Goal: Information Seeking & Learning: Learn about a topic

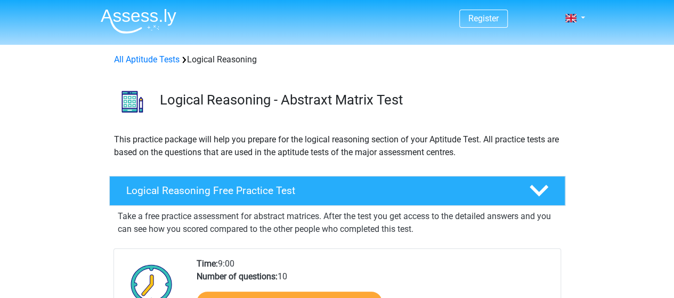
scroll to position [1, 0]
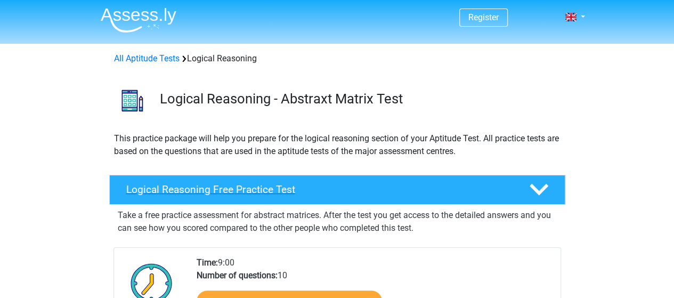
click at [330, 193] on h4 "Logical Reasoning Free Practice Test" at bounding box center [319, 189] width 386 height 12
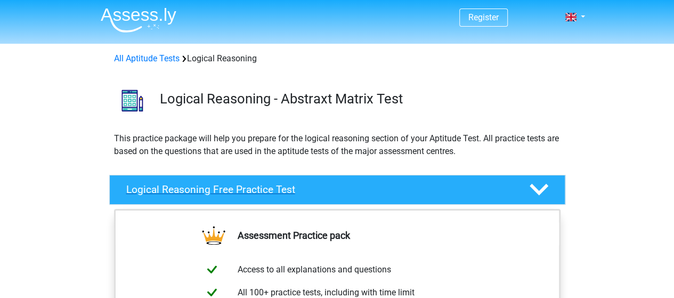
click at [330, 193] on h4 "Logical Reasoning Free Practice Test" at bounding box center [319, 189] width 386 height 12
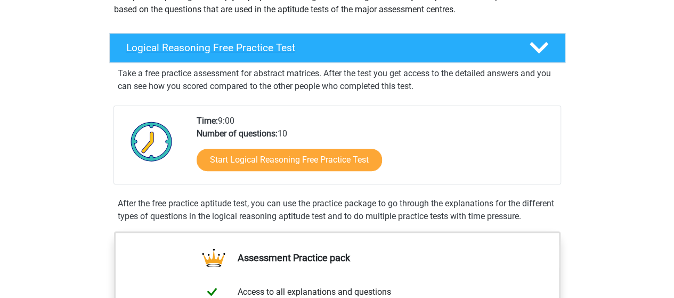
scroll to position [153, 0]
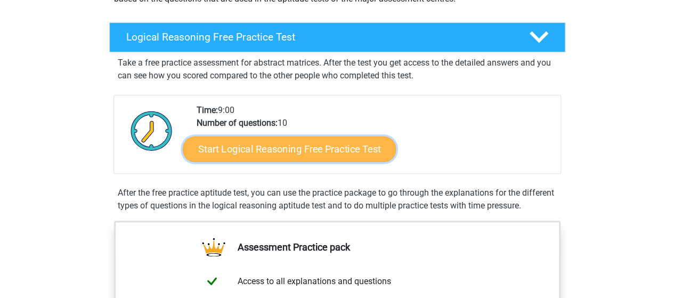
click at [316, 146] on link "Start Logical Reasoning Free Practice Test" at bounding box center [289, 149] width 213 height 26
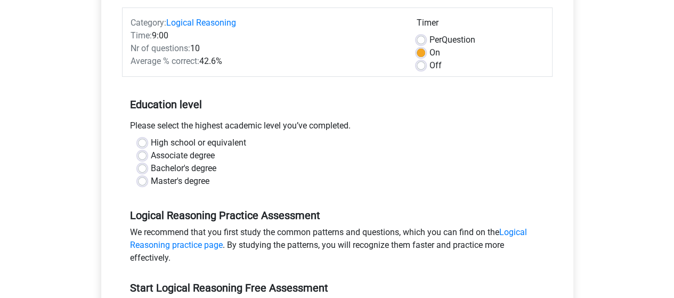
scroll to position [132, 0]
click at [198, 168] on label "Bachelor's degree" at bounding box center [184, 167] width 66 height 13
click at [146, 168] on input "Bachelor's degree" at bounding box center [142, 166] width 9 height 11
radio input "true"
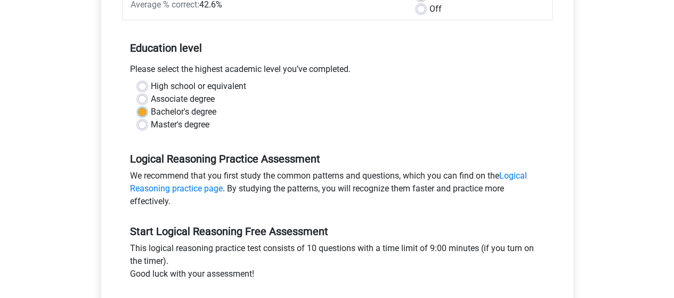
scroll to position [188, 0]
click at [201, 124] on label "Master's degree" at bounding box center [180, 124] width 59 height 13
click at [146, 124] on input "Master's degree" at bounding box center [142, 123] width 9 height 11
radio input "true"
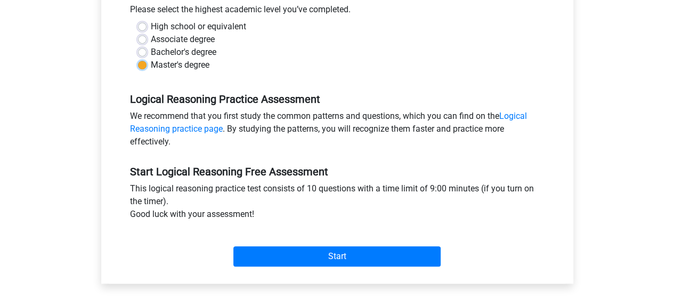
scroll to position [248, 0]
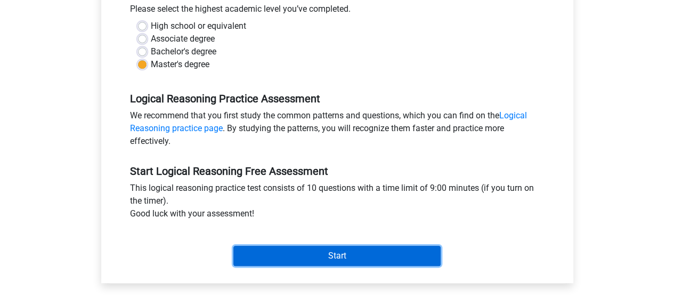
click at [346, 250] on input "Start" at bounding box center [336, 255] width 207 height 20
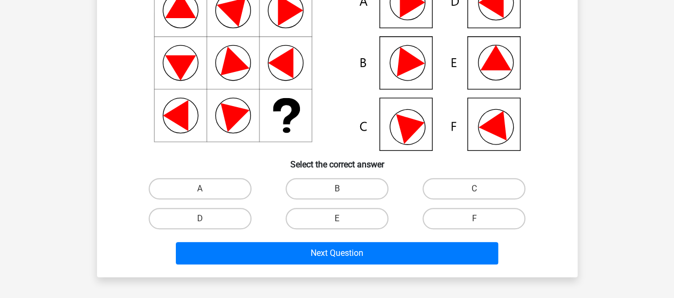
scroll to position [127, 0]
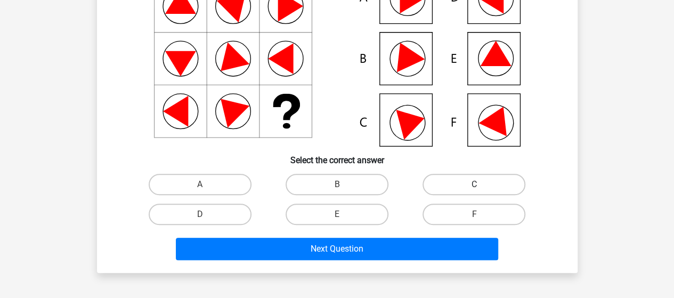
click at [465, 175] on label "C" at bounding box center [473, 184] width 103 height 21
click at [474, 184] on input "C" at bounding box center [477, 187] width 7 height 7
radio input "true"
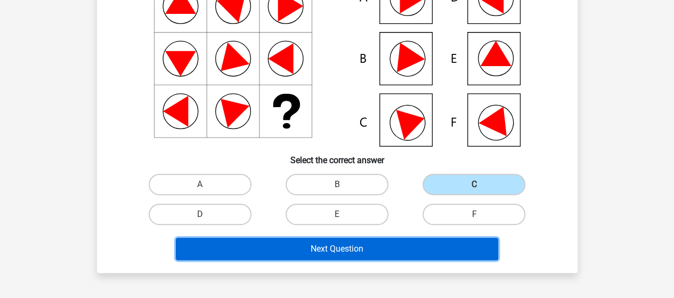
click at [409, 248] on button "Next Question" at bounding box center [337, 249] width 322 height 22
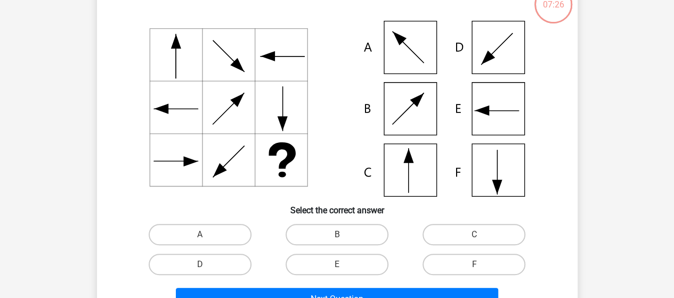
scroll to position [78, 0]
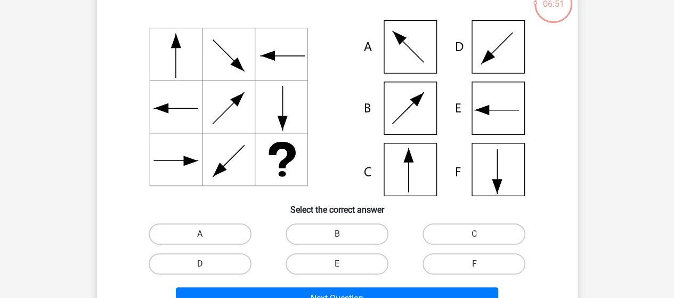
click at [189, 231] on label "A" at bounding box center [200, 233] width 103 height 21
click at [200, 234] on input "A" at bounding box center [203, 237] width 7 height 7
radio input "true"
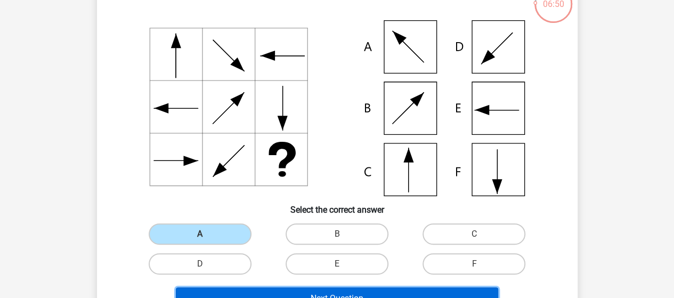
click at [273, 290] on button "Next Question" at bounding box center [337, 298] width 322 height 22
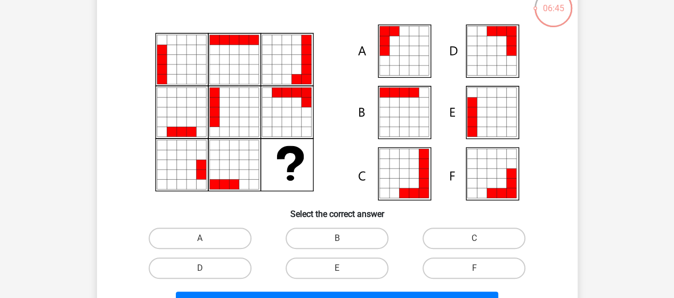
scroll to position [74, 0]
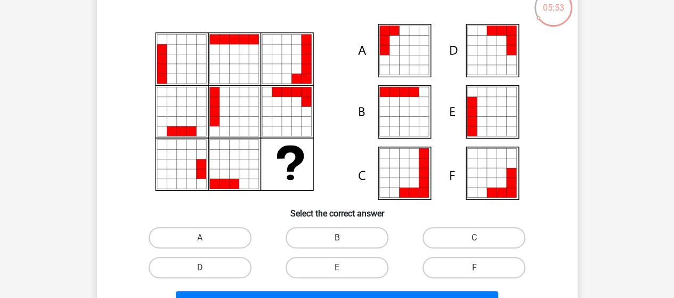
click at [409, 41] on icon at bounding box center [413, 41] width 10 height 10
click at [503, 50] on icon at bounding box center [501, 50] width 10 height 10
click at [231, 271] on label "D" at bounding box center [200, 267] width 103 height 21
click at [207, 271] on input "D" at bounding box center [203, 270] width 7 height 7
radio input "true"
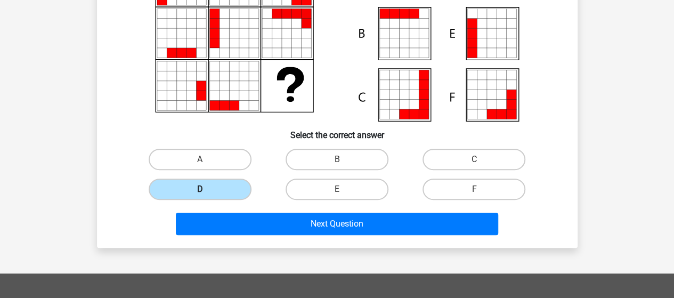
scroll to position [154, 0]
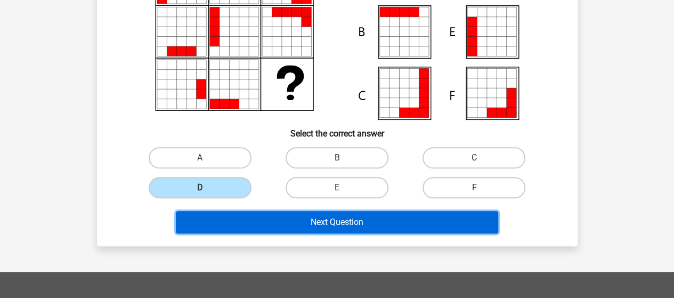
click at [283, 218] on button "Next Question" at bounding box center [337, 222] width 322 height 22
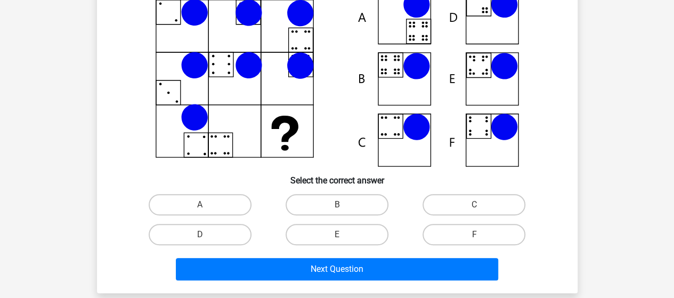
scroll to position [108, 0]
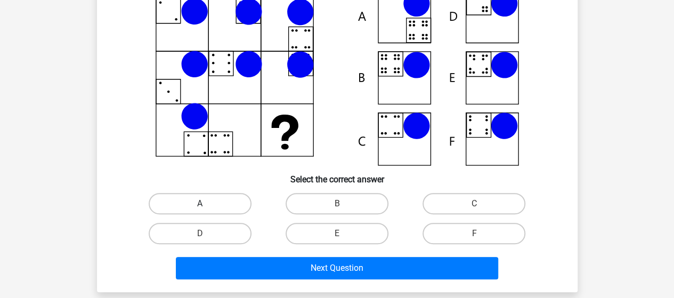
click at [209, 210] on label "A" at bounding box center [200, 203] width 103 height 21
click at [207, 210] on input "A" at bounding box center [203, 206] width 7 height 7
radio input "true"
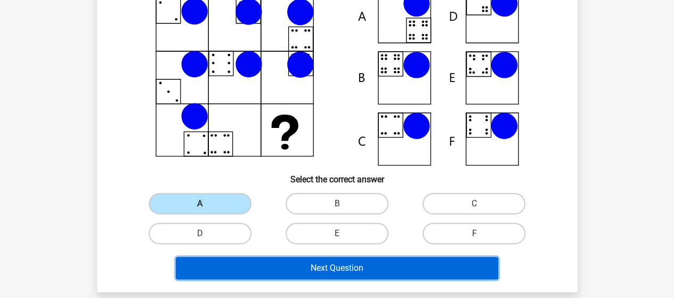
click at [263, 264] on button "Next Question" at bounding box center [337, 268] width 322 height 22
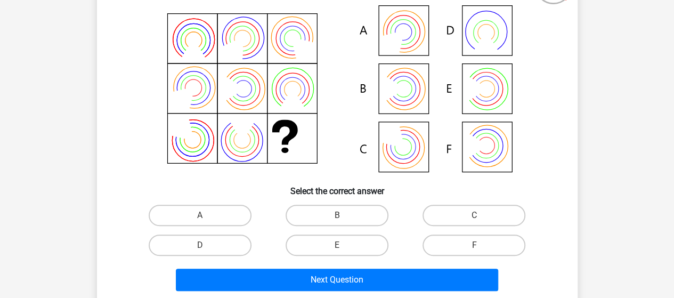
scroll to position [97, 0]
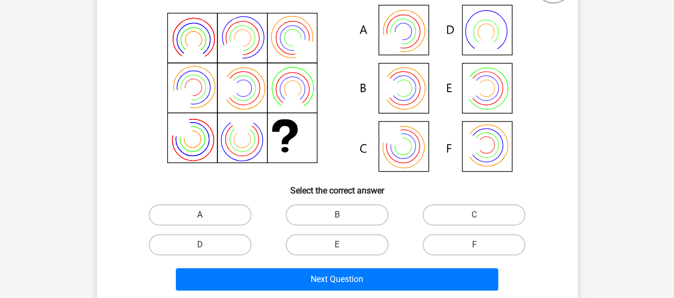
click at [158, 208] on label "A" at bounding box center [200, 214] width 103 height 21
click at [200, 215] on input "A" at bounding box center [203, 218] width 7 height 7
radio input "true"
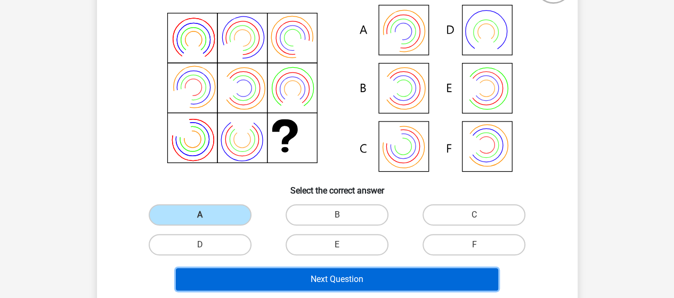
click at [268, 282] on button "Next Question" at bounding box center [337, 279] width 322 height 22
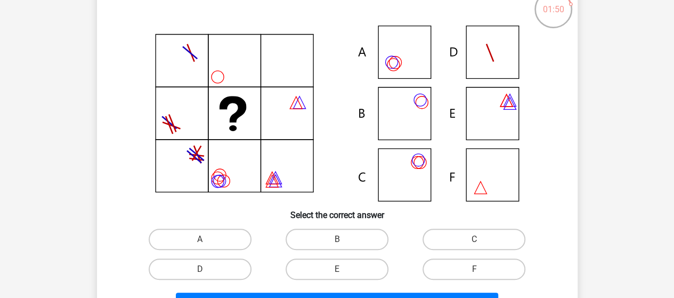
scroll to position [73, 0]
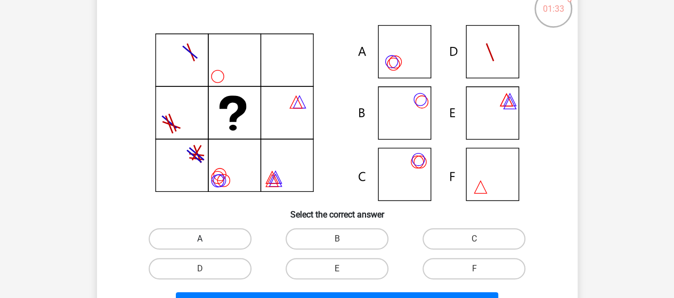
click at [219, 241] on label "A" at bounding box center [200, 238] width 103 height 21
click at [207, 241] on input "A" at bounding box center [203, 242] width 7 height 7
radio input "true"
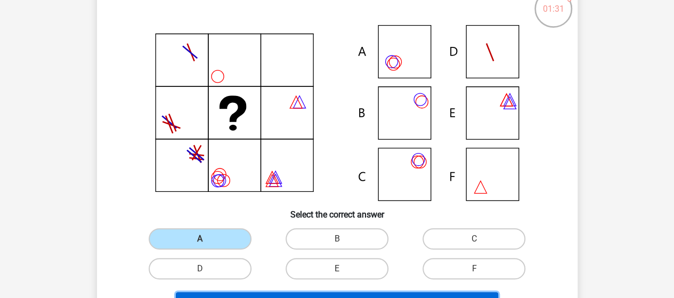
click at [243, 294] on button "Next Question" at bounding box center [337, 303] width 322 height 22
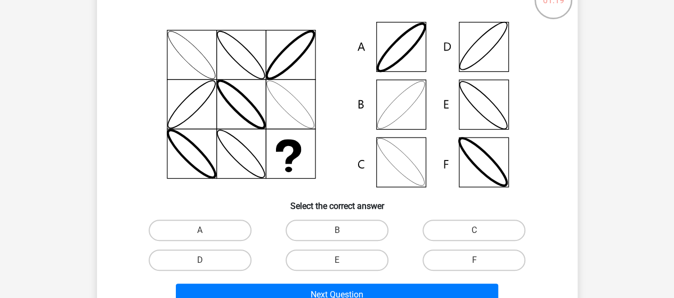
scroll to position [81, 0]
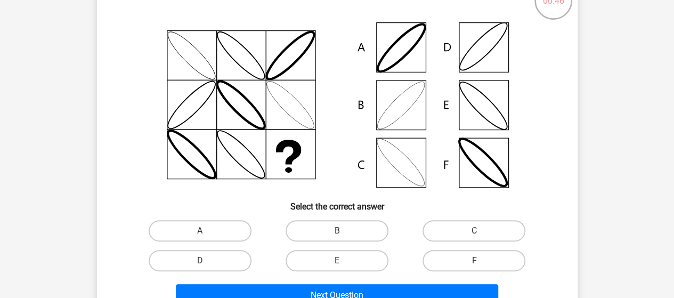
click at [478, 235] on input "C" at bounding box center [477, 234] width 7 height 7
radio input "true"
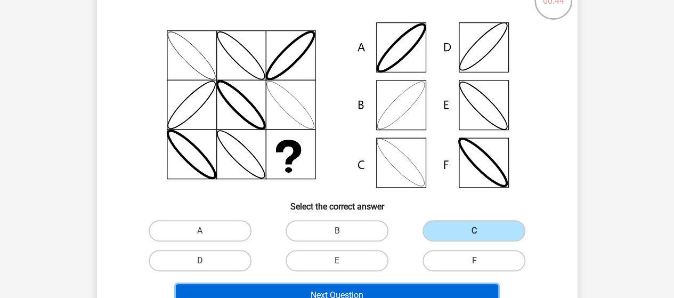
click at [440, 293] on button "Next Question" at bounding box center [337, 295] width 322 height 22
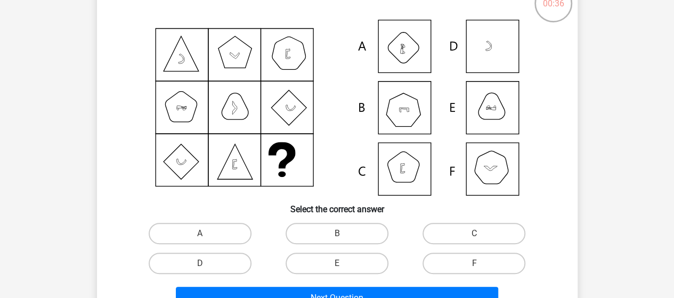
scroll to position [79, 0]
click at [474, 261] on label "F" at bounding box center [473, 262] width 103 height 21
click at [474, 263] on input "F" at bounding box center [477, 266] width 7 height 7
radio input "true"
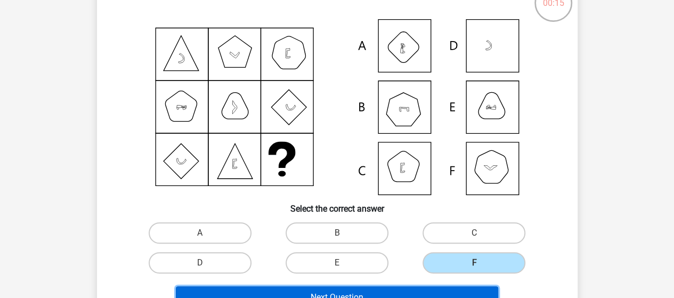
click at [459, 292] on button "Next Question" at bounding box center [337, 297] width 322 height 22
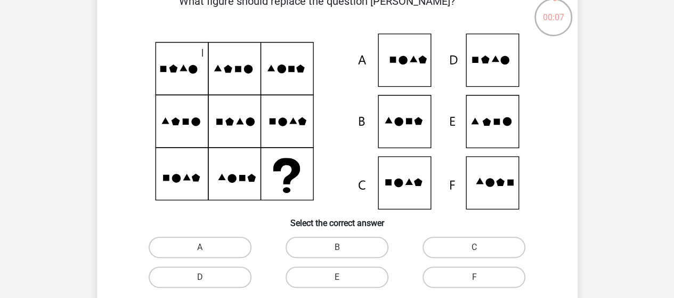
scroll to position [64, 0]
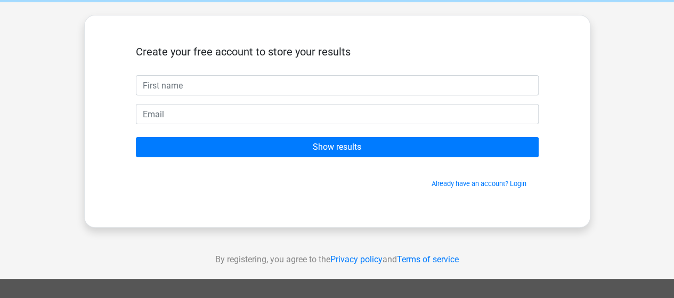
scroll to position [44, 0]
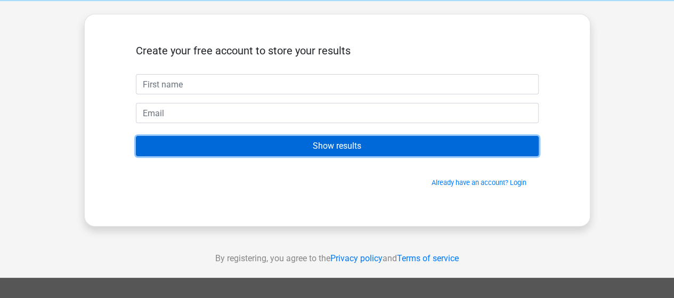
click at [454, 152] on input "Show results" at bounding box center [337, 146] width 403 height 20
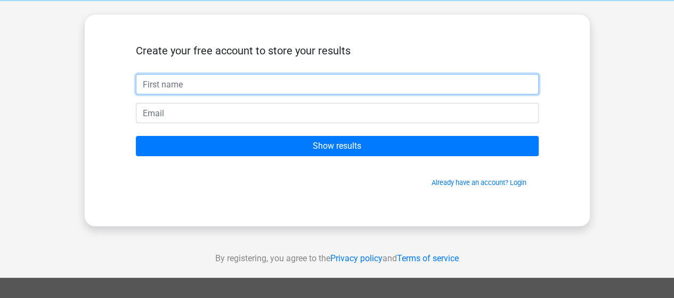
click at [435, 81] on input "text" at bounding box center [337, 84] width 403 height 20
type input "Hristina"
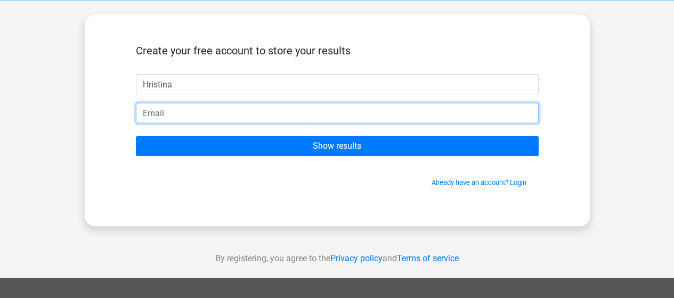
click at [234, 119] on input "email" at bounding box center [337, 113] width 403 height 20
type input "hristina091003@gmail.com"
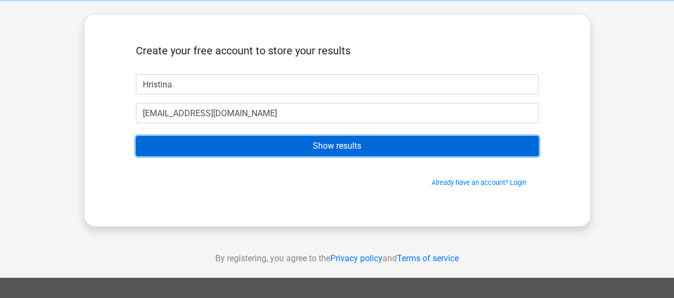
click at [284, 148] on input "Show results" at bounding box center [337, 146] width 403 height 20
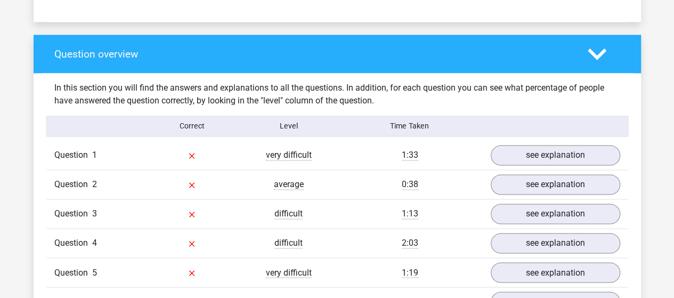
scroll to position [752, 0]
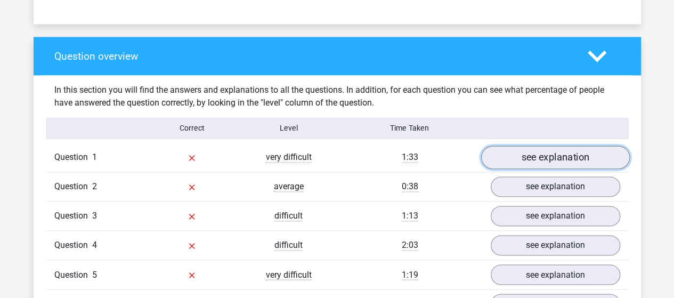
click at [568, 160] on link "see explanation" at bounding box center [554, 156] width 149 height 23
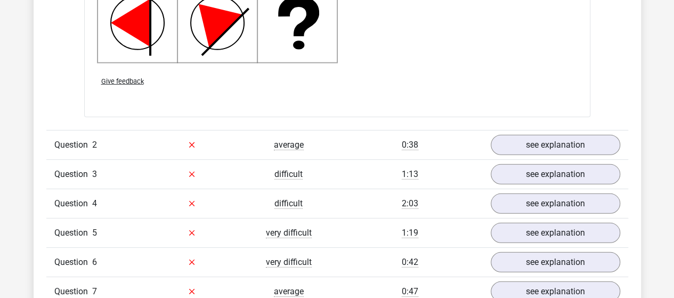
scroll to position [1474, 0]
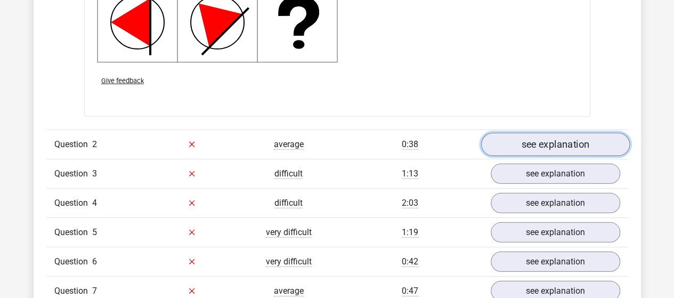
click at [568, 143] on link "see explanation" at bounding box center [554, 144] width 149 height 23
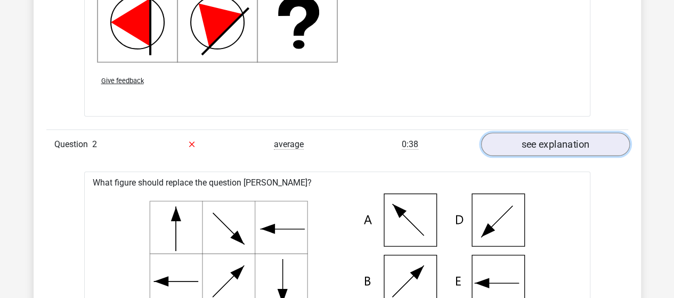
click at [568, 143] on link "see explanation" at bounding box center [554, 144] width 149 height 23
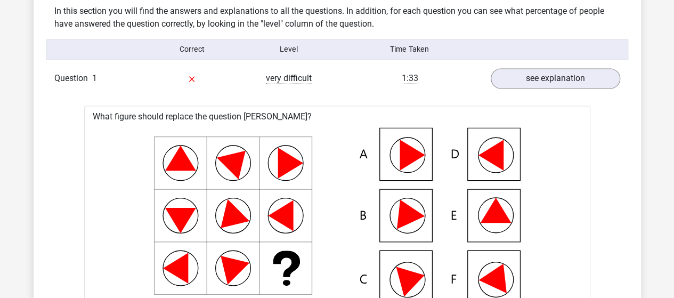
scroll to position [835, 0]
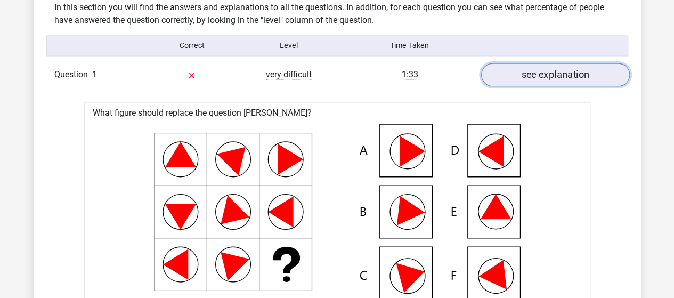
click at [572, 72] on link "see explanation" at bounding box center [554, 74] width 149 height 23
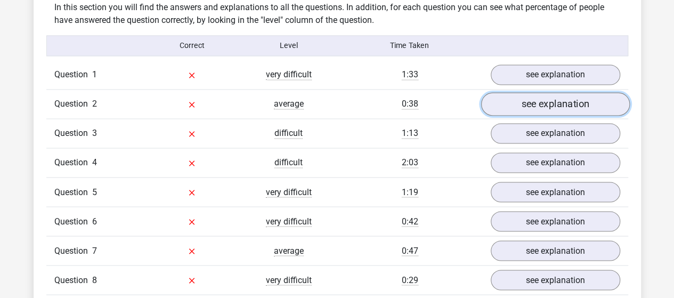
click at [524, 111] on link "see explanation" at bounding box center [554, 103] width 149 height 23
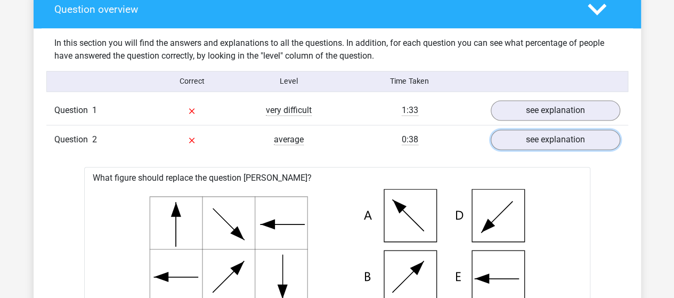
scroll to position [793, 0]
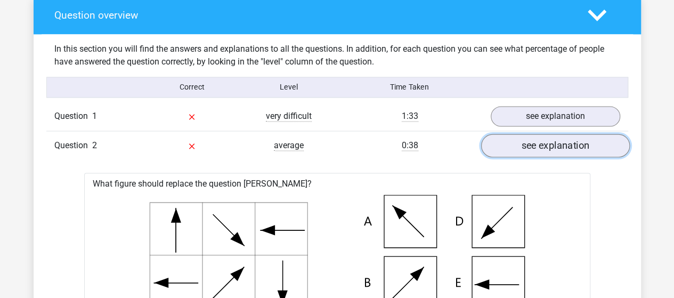
click at [558, 144] on link "see explanation" at bounding box center [554, 145] width 149 height 23
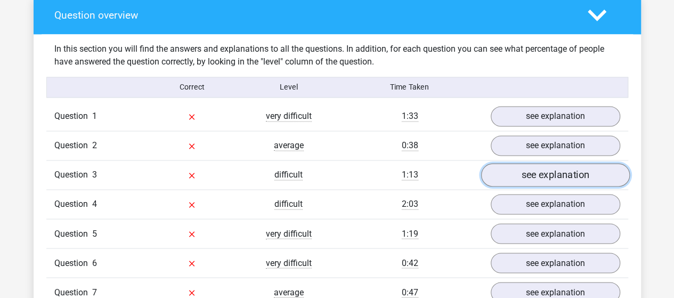
click at [553, 167] on link "see explanation" at bounding box center [554, 174] width 149 height 23
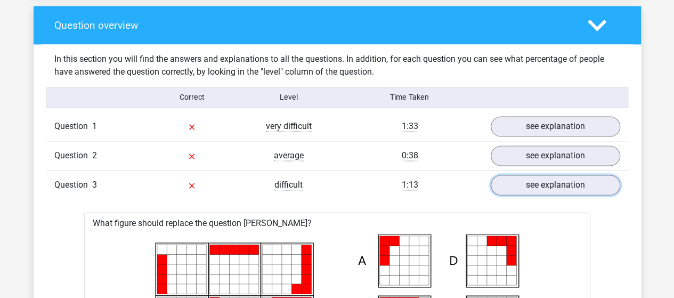
scroll to position [782, 0]
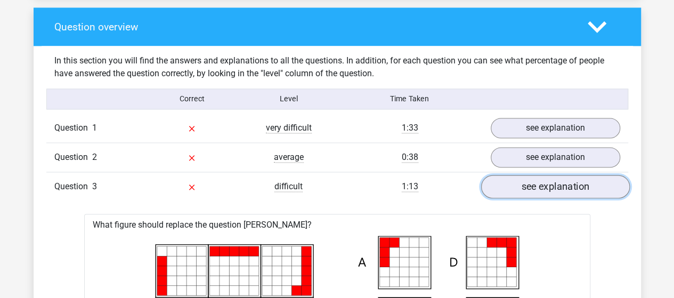
click at [527, 183] on link "see explanation" at bounding box center [554, 186] width 149 height 23
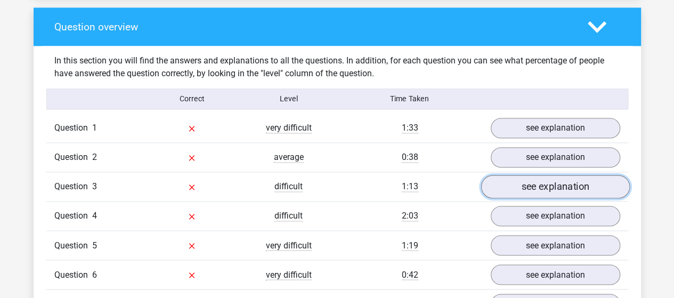
click at [527, 183] on link "see explanation" at bounding box center [554, 186] width 149 height 23
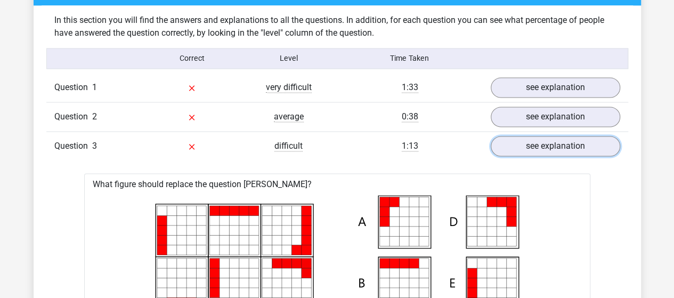
scroll to position [820, 0]
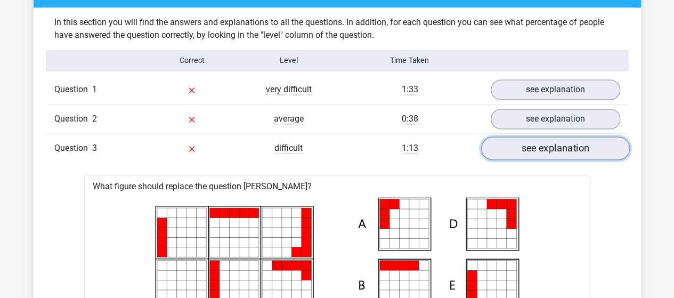
click at [552, 150] on link "see explanation" at bounding box center [554, 147] width 149 height 23
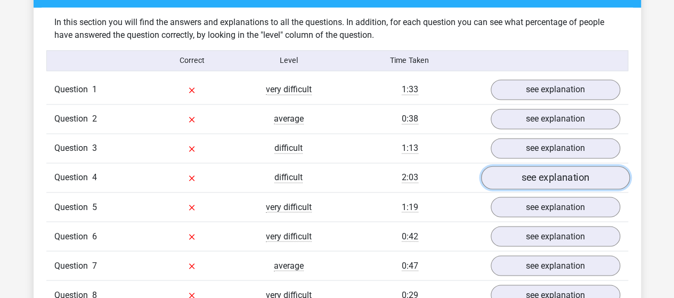
click at [549, 171] on link "see explanation" at bounding box center [554, 177] width 149 height 23
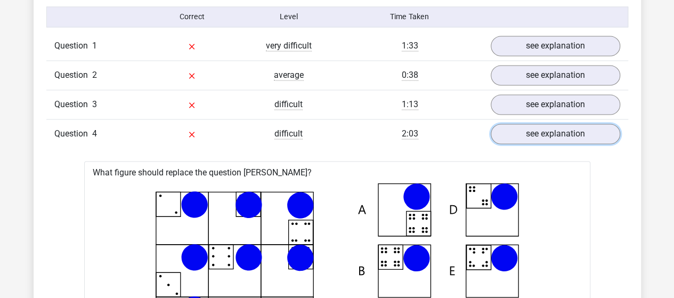
scroll to position [862, 0]
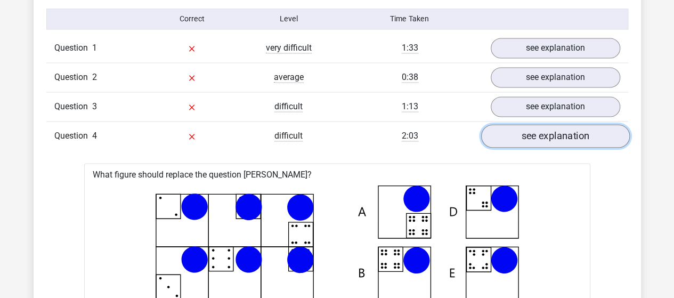
click at [567, 129] on link "see explanation" at bounding box center [554, 135] width 149 height 23
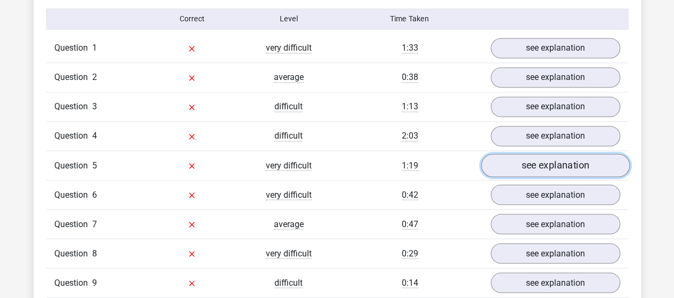
click at [570, 168] on link "see explanation" at bounding box center [554, 164] width 149 height 23
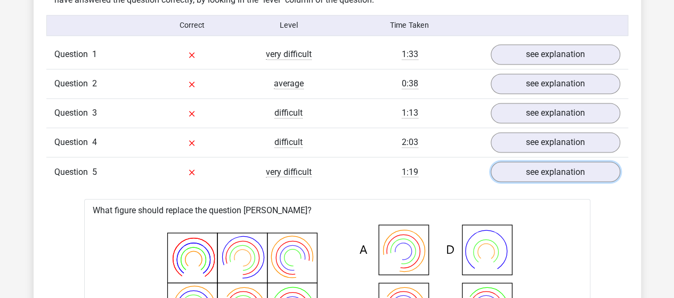
scroll to position [854, 0]
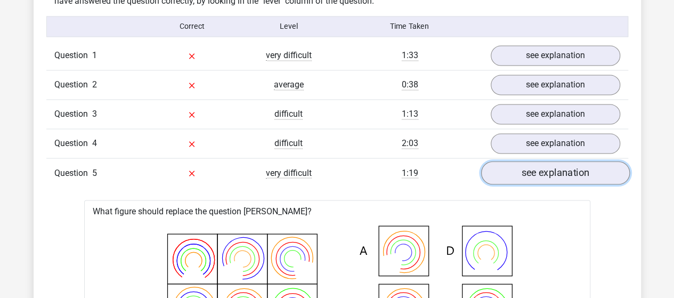
click at [547, 176] on link "see explanation" at bounding box center [554, 172] width 149 height 23
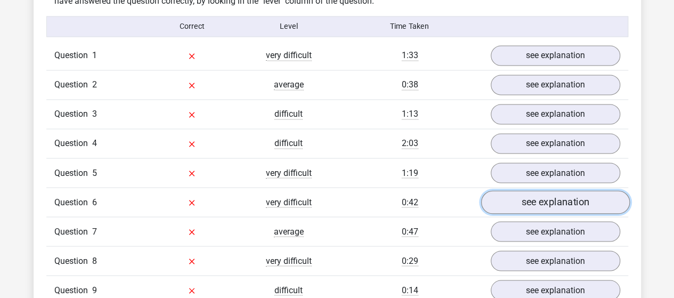
click at [548, 205] on link "see explanation" at bounding box center [554, 201] width 149 height 23
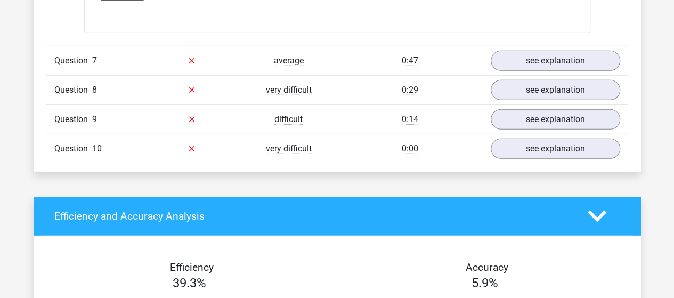
scroll to position [1484, 0]
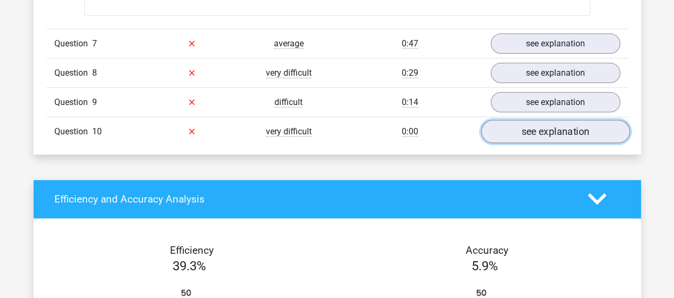
click at [546, 122] on link "see explanation" at bounding box center [554, 131] width 149 height 23
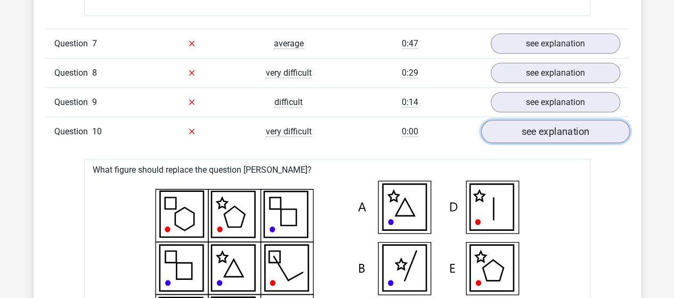
click at [546, 122] on link "see explanation" at bounding box center [554, 131] width 149 height 23
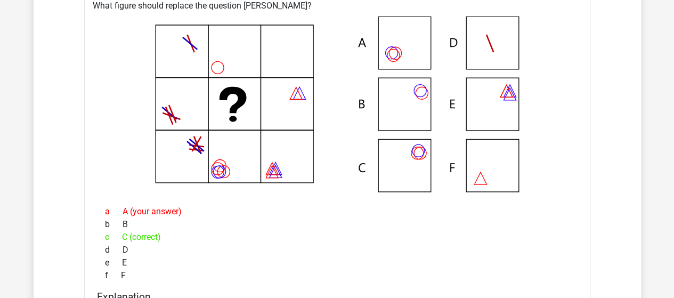
scroll to position [950, 0]
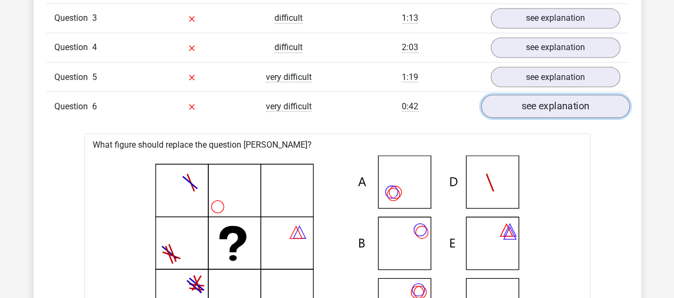
click at [523, 110] on link "see explanation" at bounding box center [554, 105] width 149 height 23
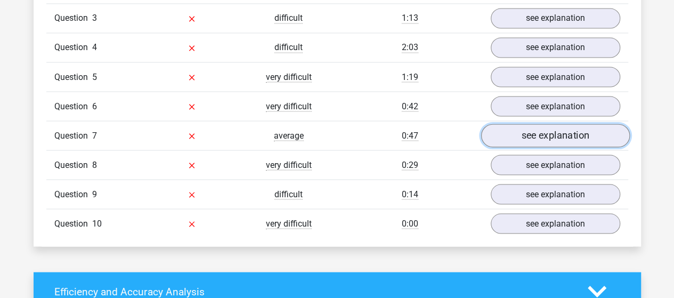
click at [530, 134] on link "see explanation" at bounding box center [554, 135] width 149 height 23
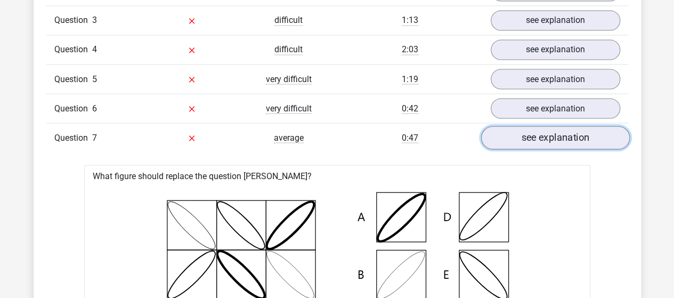
scroll to position [948, 0]
click at [530, 134] on link "see explanation" at bounding box center [554, 136] width 149 height 23
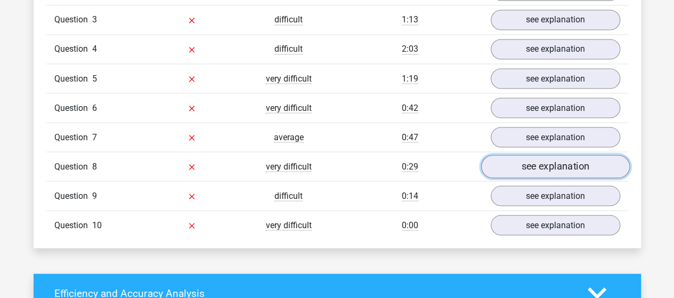
click at [533, 161] on link "see explanation" at bounding box center [554, 165] width 149 height 23
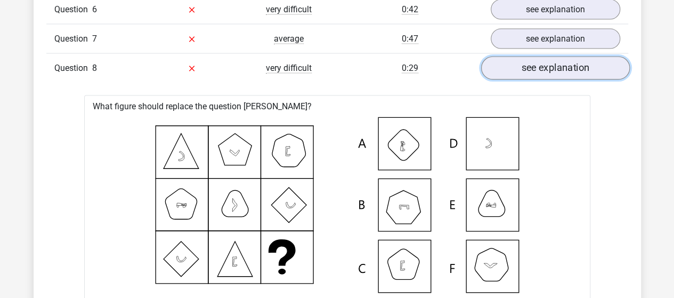
scroll to position [985, 0]
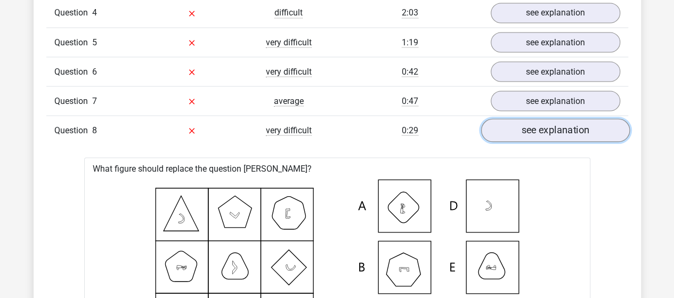
click at [537, 118] on link "see explanation" at bounding box center [554, 129] width 149 height 23
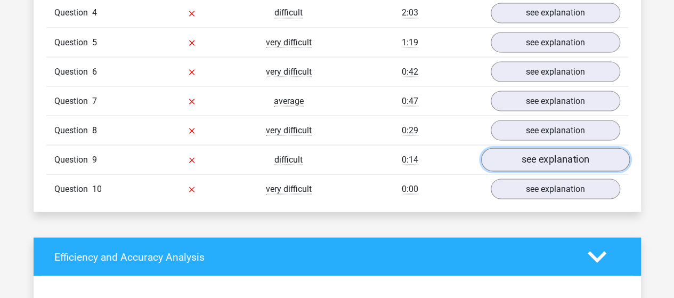
click at [538, 150] on link "see explanation" at bounding box center [554, 159] width 149 height 23
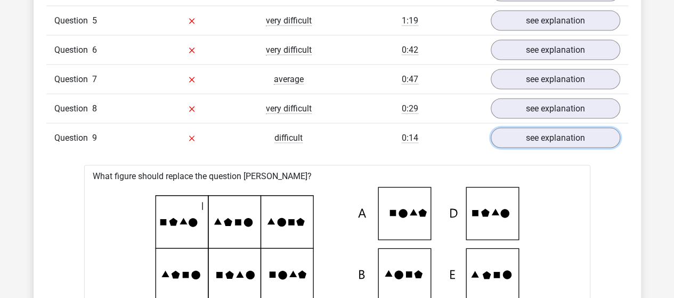
scroll to position [1006, 0]
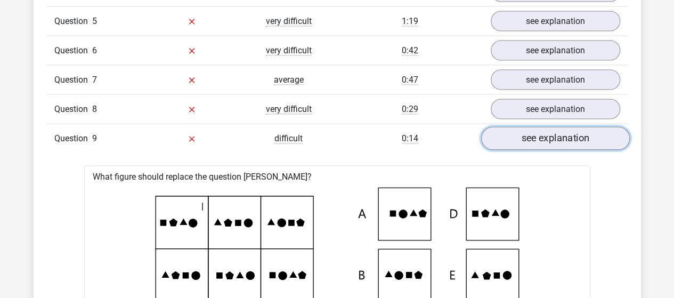
click at [534, 130] on link "see explanation" at bounding box center [554, 137] width 149 height 23
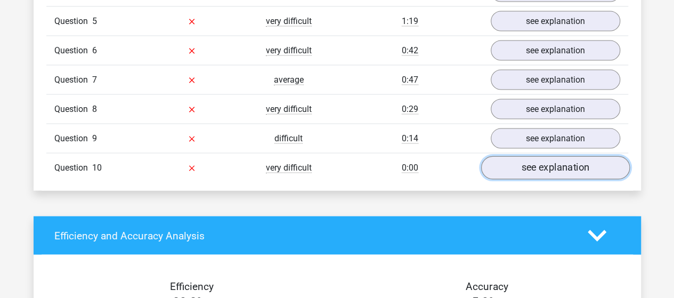
click at [535, 166] on link "see explanation" at bounding box center [554, 167] width 149 height 23
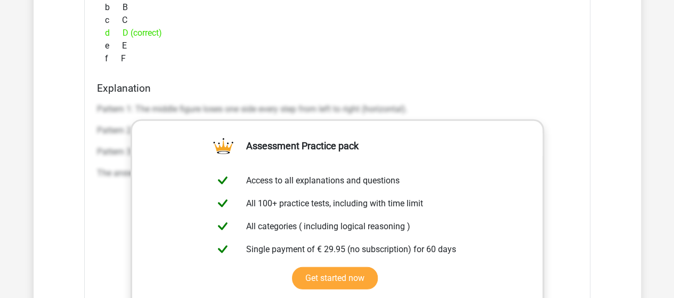
scroll to position [1364, 0]
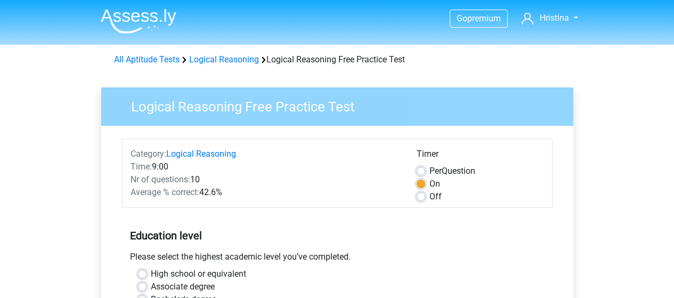
scroll to position [248, 0]
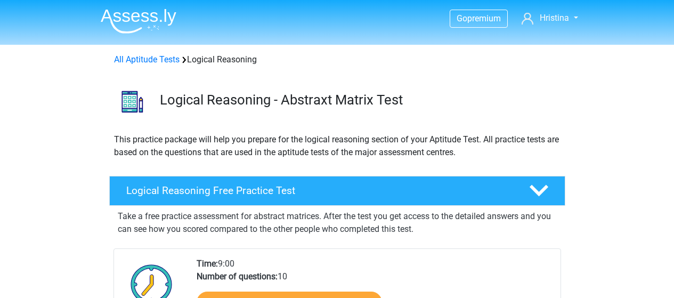
scroll to position [153, 0]
